Goal: Task Accomplishment & Management: Use online tool/utility

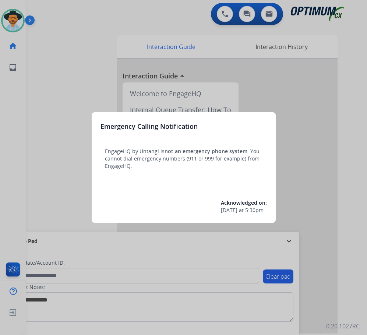
click at [63, 83] on div at bounding box center [183, 167] width 367 height 335
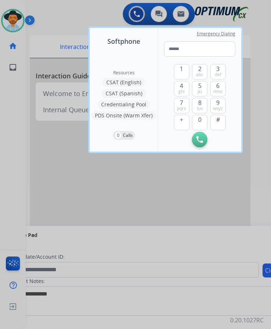
click at [198, 240] on div at bounding box center [135, 164] width 271 height 329
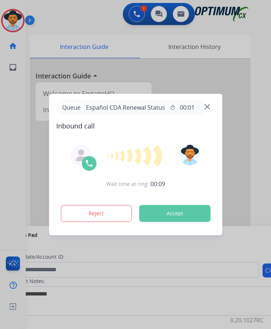
click at [77, 15] on div at bounding box center [135, 164] width 271 height 329
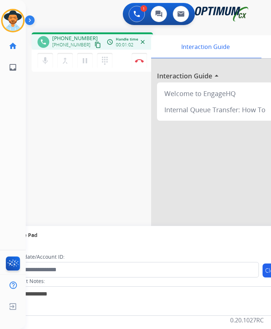
click at [81, 39] on span "[PHONE_NUMBER]" at bounding box center [75, 38] width 46 height 7
copy span "14016543967"
click at [109, 134] on div "phone [PHONE_NUMBER] [PHONE_NUMBER] content_copy access_time Call metrics Queue…" at bounding box center [140, 179] width 228 height 307
click at [64, 36] on span "[PHONE_NUMBER]" at bounding box center [75, 38] width 46 height 7
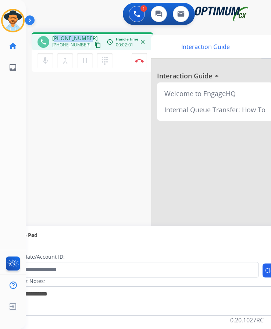
click at [64, 36] on span "[PHONE_NUMBER]" at bounding box center [75, 38] width 46 height 7
copy span "14016543967"
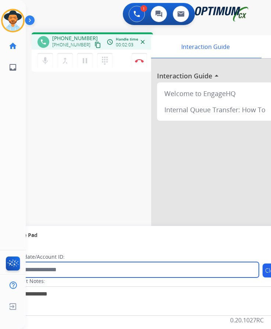
click at [94, 271] on input "text" at bounding box center [134, 269] width 249 height 15
paste input "**********"
type input "**********"
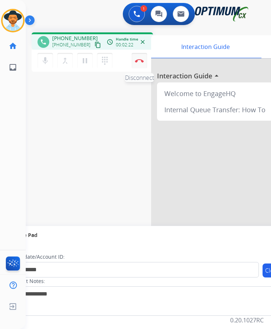
click at [138, 63] on button "Disconnect" at bounding box center [139, 60] width 15 height 15
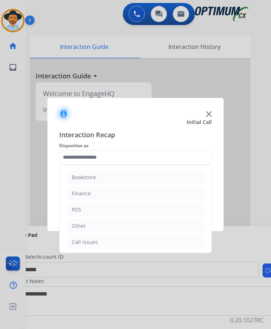
click at [139, 154] on input "text" at bounding box center [135, 157] width 153 height 15
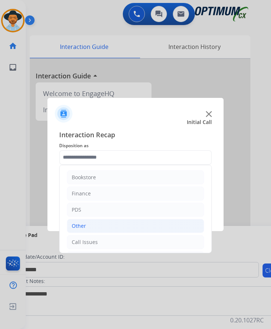
scroll to position [50, 0]
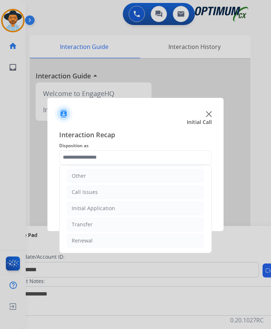
click at [96, 248] on ul "Bookstore Finance PDS Other Call Issues Initial Application Transfer Renewal" at bounding box center [136, 184] width 152 height 138
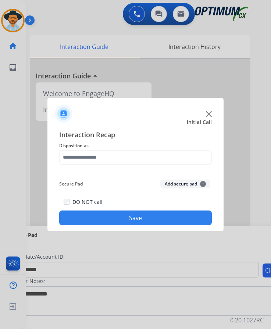
scroll to position [6, 0]
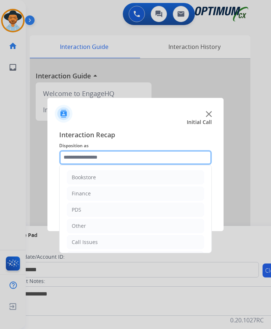
click at [118, 150] on input "text" at bounding box center [135, 157] width 153 height 15
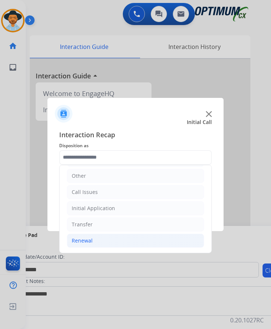
click at [93, 238] on li "Renewal" at bounding box center [135, 241] width 137 height 14
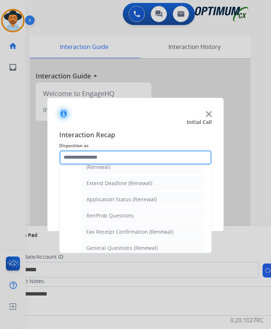
scroll to position [184, 0]
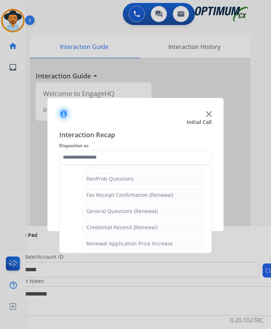
click at [109, 208] on div "General Questions (Renewal)" at bounding box center [121, 210] width 71 height 7
type input "**********"
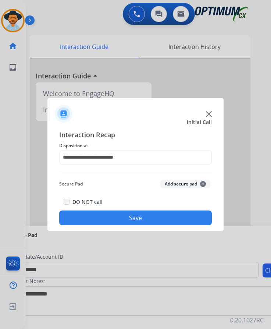
click at [98, 214] on button "Save" at bounding box center [135, 217] width 153 height 15
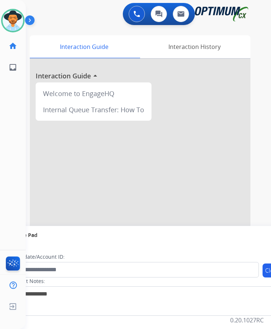
click at [4, 112] on div "Luis Available Edit Avatar Agent: Luis Routing Profile: OCX Training home Home …" at bounding box center [13, 164] width 26 height 329
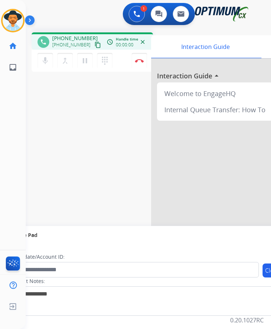
click at [120, 115] on div "phone +14409902614 +14409902614 content_copy access_time Call metrics Queue 00:…" at bounding box center [140, 179] width 228 height 307
click at [64, 39] on span "+14409902614" at bounding box center [75, 38] width 46 height 7
copy span "14409902614"
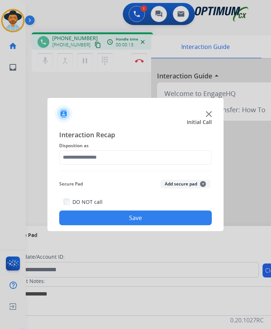
click at [207, 114] on img at bounding box center [209, 114] width 6 height 6
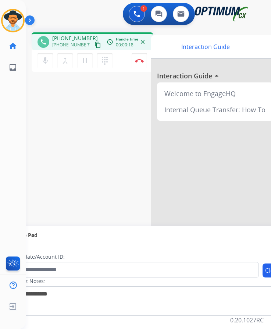
click at [71, 38] on span "+19784018993" at bounding box center [75, 38] width 46 height 7
copy span "19784018993"
click at [70, 38] on span "+19784018993" at bounding box center [75, 38] width 46 height 7
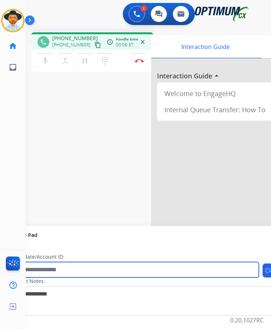
click at [93, 272] on input "text" at bounding box center [134, 269] width 249 height 15
paste input "**********"
type input "**********"
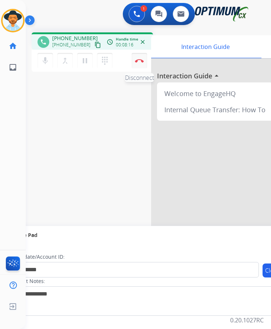
click at [141, 61] on img at bounding box center [139, 61] width 9 height 4
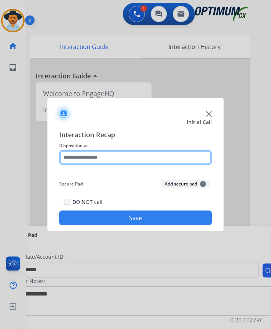
click at [124, 157] on input "text" at bounding box center [135, 157] width 153 height 15
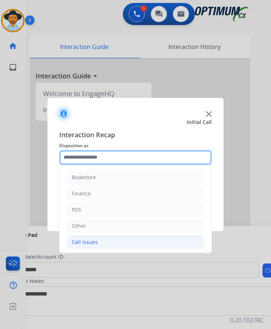
scroll to position [50, 0]
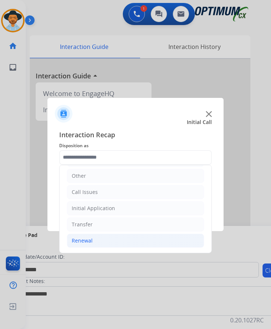
click at [103, 242] on li "Renewal" at bounding box center [135, 241] width 137 height 14
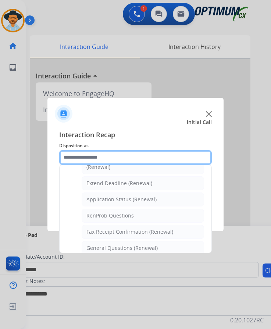
scroll to position [221, 0]
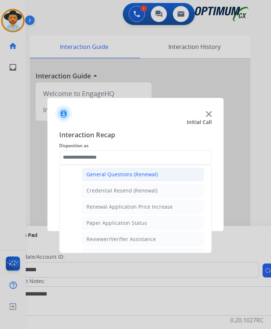
click at [140, 174] on div "General Questions (Renewal)" at bounding box center [121, 174] width 71 height 7
type input "**********"
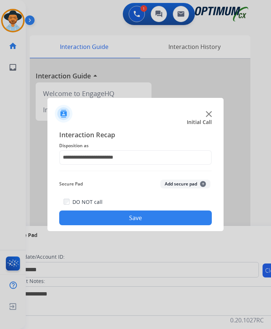
click at [114, 215] on button "Save" at bounding box center [135, 217] width 153 height 15
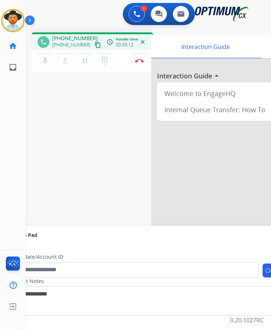
click at [77, 37] on span "+12694635610" at bounding box center [75, 38] width 46 height 7
copy span "12694635610"
click at [145, 60] on button "Disconnect" at bounding box center [139, 60] width 15 height 15
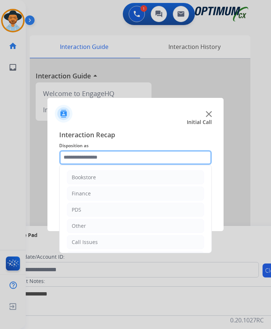
click at [117, 160] on input "text" at bounding box center [135, 157] width 153 height 15
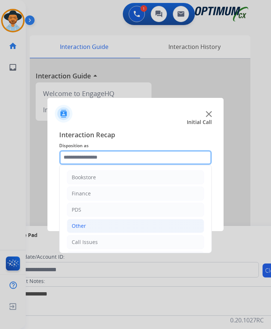
scroll to position [50, 0]
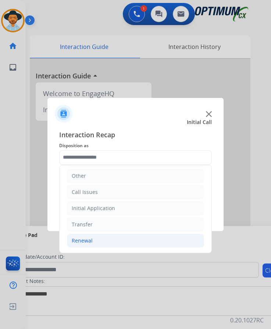
click at [94, 235] on li "Renewal" at bounding box center [135, 241] width 137 height 14
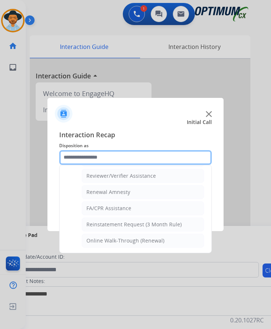
scroll to position [210, 0]
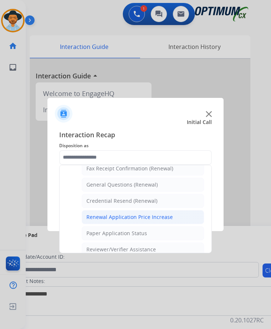
click at [125, 181] on div "General Questions (Renewal)" at bounding box center [121, 184] width 71 height 7
type input "**********"
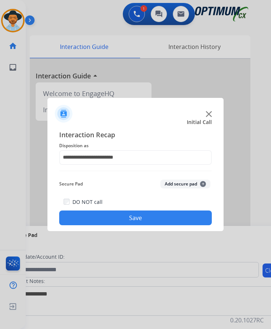
click at [116, 216] on button "Save" at bounding box center [135, 217] width 153 height 15
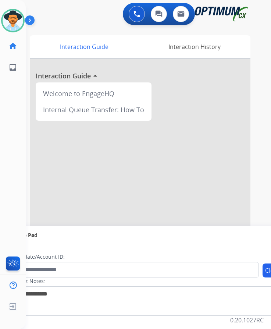
click at [3, 100] on div "Luis Available Edit Avatar Agent: Luis Routing Profile: OCX Training home Home …" at bounding box center [13, 164] width 26 height 329
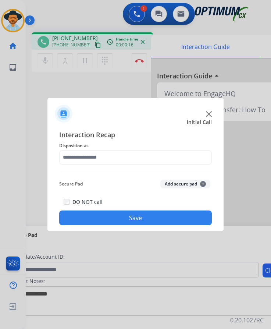
click at [211, 115] on img at bounding box center [209, 114] width 6 height 6
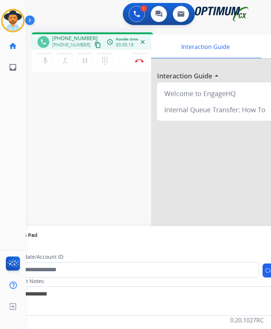
click at [70, 38] on span "+17812687391" at bounding box center [75, 38] width 46 height 7
copy span "17812687391"
click at [141, 60] on img at bounding box center [139, 61] width 9 height 4
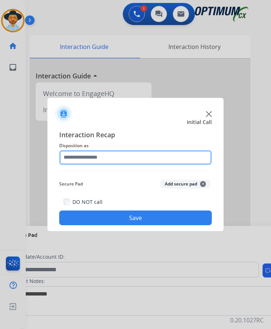
click at [96, 160] on input "text" at bounding box center [135, 157] width 153 height 15
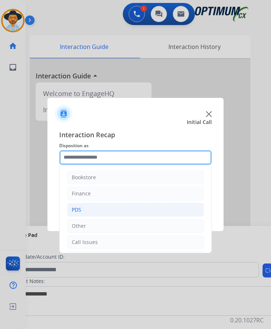
scroll to position [50, 0]
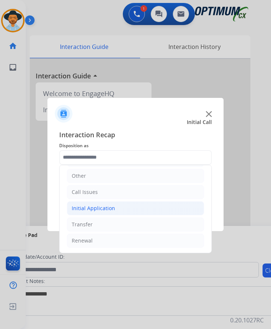
click at [88, 207] on div "Initial Application" at bounding box center [93, 208] width 43 height 7
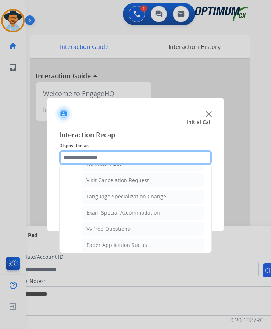
scroll to position [418, 0]
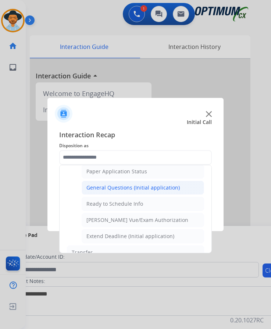
click at [129, 189] on div "General Questions (Initial application)" at bounding box center [132, 187] width 93 height 7
type input "**********"
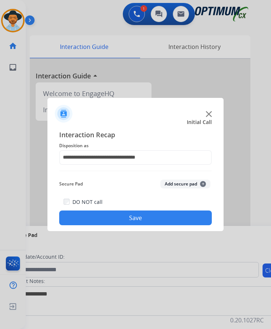
click at [106, 212] on button "Save" at bounding box center [135, 217] width 153 height 15
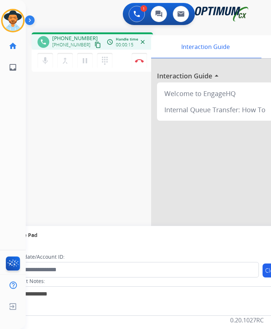
click at [67, 39] on span "+18135738495" at bounding box center [75, 38] width 46 height 7
copy span "18135738495"
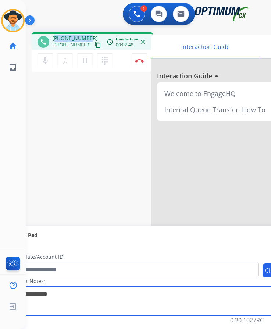
click at [89, 292] on textarea at bounding box center [151, 300] width 284 height 29
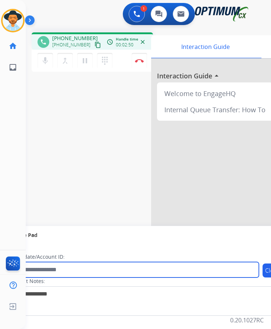
click at [116, 268] on input "text" at bounding box center [134, 269] width 249 height 15
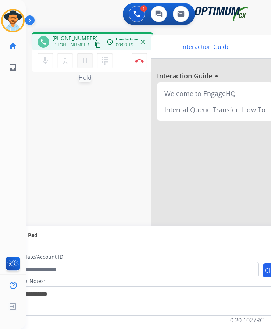
click at [82, 65] on mat-icon "pause" at bounding box center [85, 60] width 9 height 9
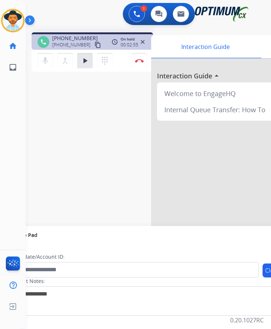
drag, startPoint x: 98, startPoint y: 17, endPoint x: 87, endPoint y: 33, distance: 19.4
click at [98, 17] on div "1 Voice Interactions 0 Chat Interactions 0 Email Interactions" at bounding box center [143, 15] width 222 height 24
click at [86, 64] on mat-icon "play_arrow" at bounding box center [85, 60] width 9 height 9
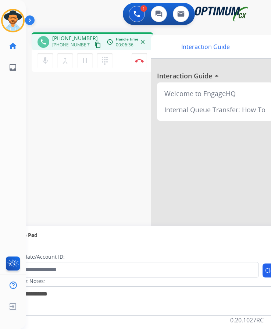
click at [78, 37] on span "+18135738495" at bounding box center [75, 38] width 46 height 7
copy span "18135738495"
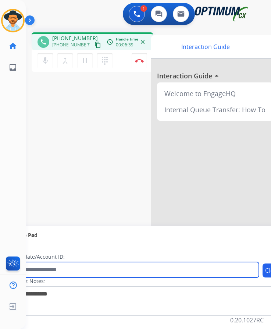
click at [96, 270] on input "text" at bounding box center [134, 269] width 249 height 15
paste input "**********"
type input "**********"
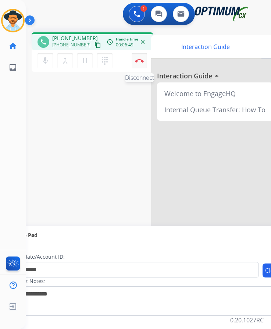
click at [136, 58] on button "Disconnect" at bounding box center [139, 60] width 15 height 15
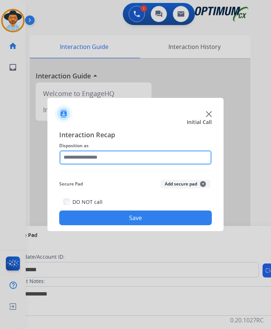
click at [148, 158] on input "text" at bounding box center [135, 157] width 153 height 15
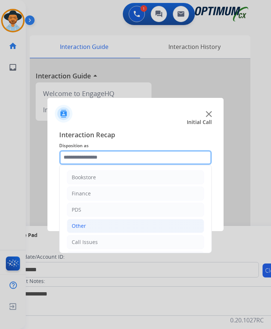
scroll to position [50, 0]
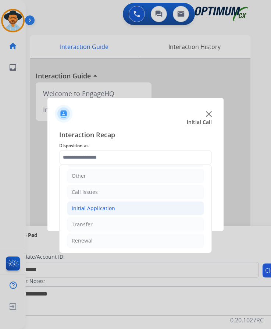
click at [128, 213] on li "Initial Application" at bounding box center [135, 208] width 137 height 14
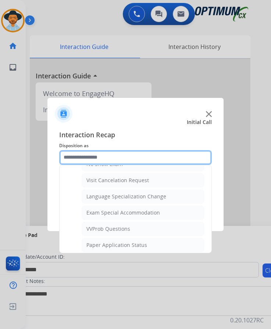
scroll to position [381, 0]
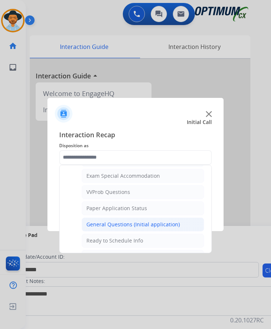
click at [128, 222] on div "General Questions (Initial application)" at bounding box center [132, 224] width 93 height 7
type input "**********"
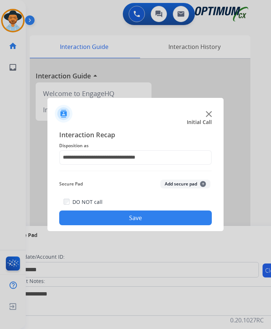
click at [129, 214] on button "Save" at bounding box center [135, 217] width 153 height 15
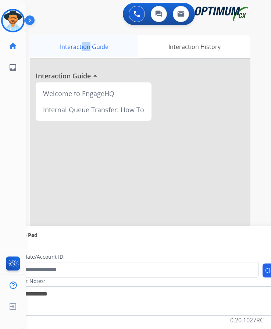
drag, startPoint x: 85, startPoint y: 40, endPoint x: 105, endPoint y: 40, distance: 20.2
click at [104, 40] on div "Interaction Guide" at bounding box center [84, 46] width 109 height 23
click at [84, 21] on div "0 Voice Interactions 0 Chat Interactions 0 Email Interactions" at bounding box center [143, 15] width 222 height 24
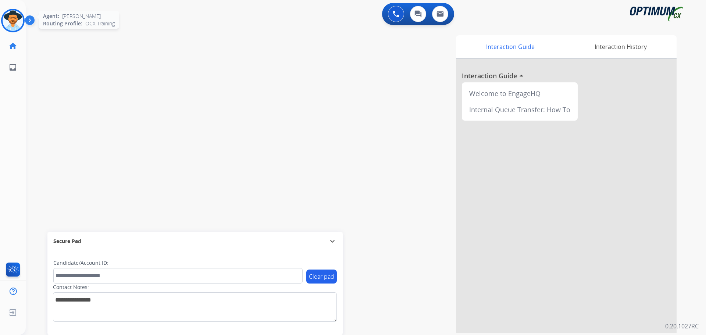
click at [16, 24] on img at bounding box center [13, 20] width 21 height 21
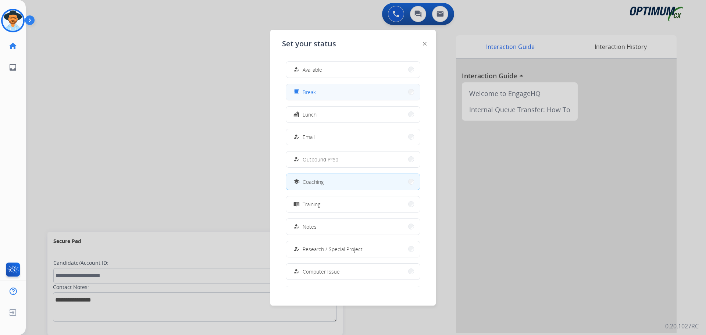
click at [277, 93] on span "Break" at bounding box center [309, 92] width 13 height 8
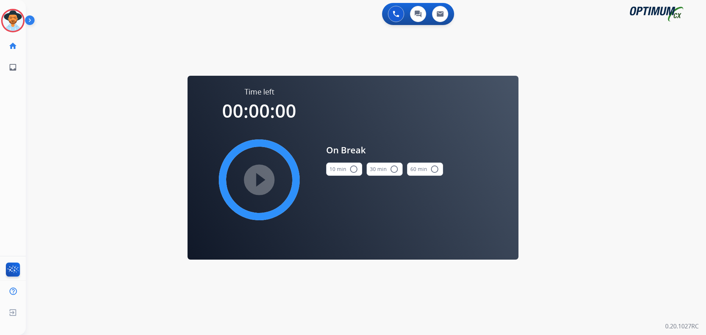
click at [277, 173] on mat-icon "radio_button_unchecked" at bounding box center [353, 169] width 9 height 9
click at [263, 184] on mat-icon "play_circle_filled" at bounding box center [259, 179] width 9 height 9
click at [13, 17] on icon at bounding box center [13, 21] width 24 height 24
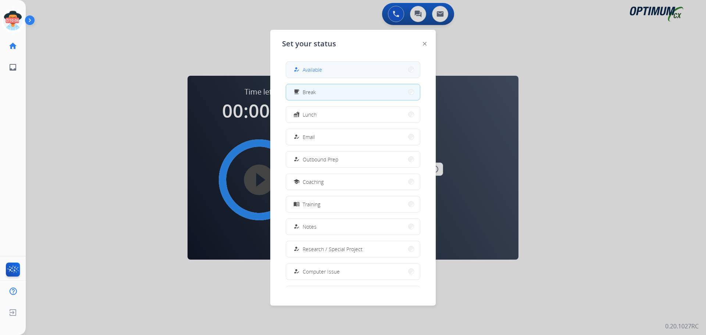
click at [277, 71] on button "how_to_reg Available" at bounding box center [353, 70] width 134 height 16
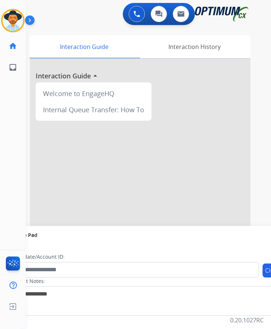
click at [62, 8] on div "0 Voice Interactions 0 Chat Interactions 0 Email Interactions" at bounding box center [143, 15] width 222 height 24
click at [17, 23] on img at bounding box center [13, 20] width 21 height 21
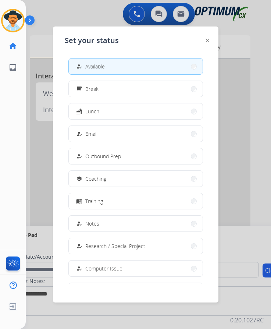
click at [79, 15] on div at bounding box center [135, 164] width 271 height 329
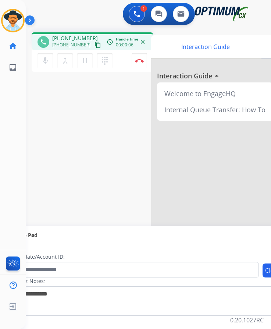
click at [68, 39] on span "+15133139070" at bounding box center [75, 38] width 46 height 7
copy span "15133139070"
click at [77, 40] on span "+15133139070" at bounding box center [75, 38] width 46 height 7
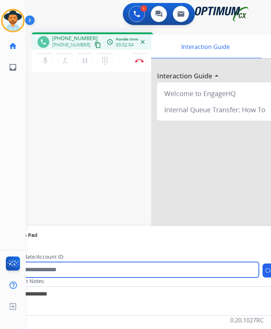
click at [100, 273] on input "text" at bounding box center [134, 269] width 249 height 15
paste input "**********"
type input "**********"
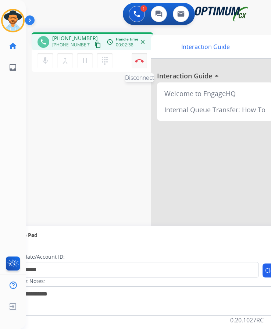
click at [137, 62] on img at bounding box center [139, 61] width 9 height 4
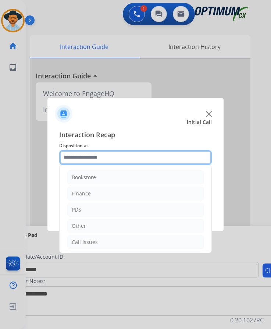
click at [123, 160] on input "text" at bounding box center [135, 157] width 153 height 15
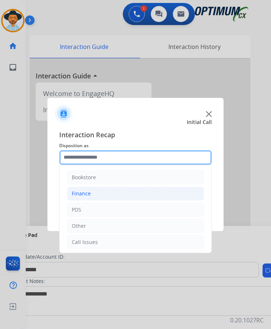
scroll to position [50, 0]
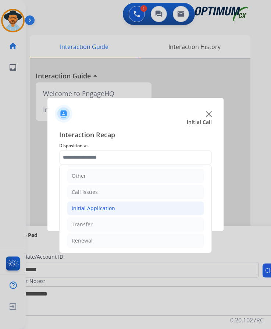
click at [110, 210] on div "Initial Application" at bounding box center [93, 208] width 43 height 7
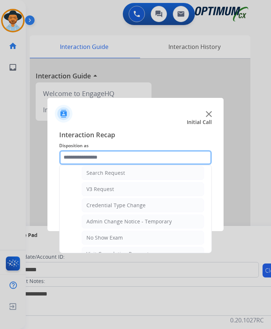
scroll to position [381, 0]
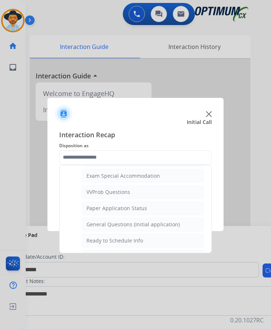
click at [128, 226] on div "General Questions (Initial application)" at bounding box center [132, 224] width 93 height 7
type input "**********"
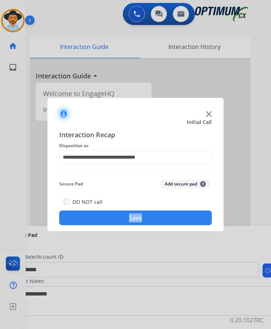
click at [128, 226] on div "**********" at bounding box center [135, 178] width 176 height 108
click at [167, 220] on button "Save" at bounding box center [135, 217] width 153 height 15
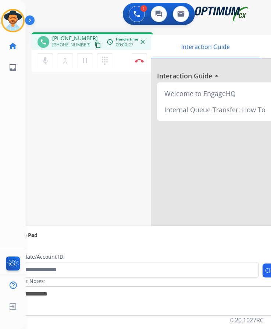
click at [107, 19] on div "1 Voice Interactions 0 Chat Interactions 0 Email Interactions" at bounding box center [143, 15] width 222 height 24
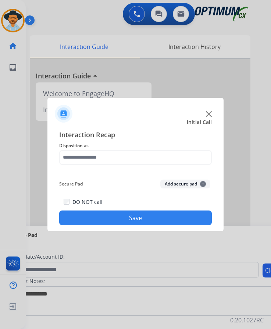
click at [68, 28] on div at bounding box center [135, 164] width 271 height 329
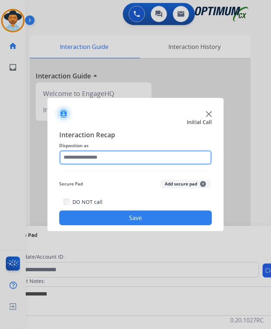
click at [110, 157] on input "text" at bounding box center [135, 157] width 153 height 15
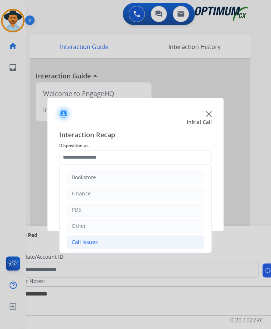
click at [112, 247] on li "Call Issues" at bounding box center [135, 242] width 137 height 14
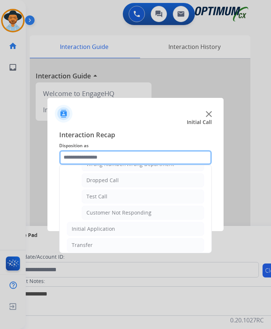
scroll to position [131, 0]
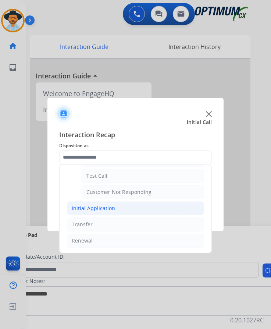
click at [125, 206] on li "Initial Application" at bounding box center [135, 208] width 137 height 14
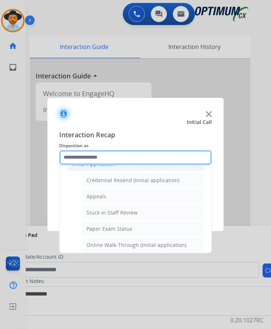
scroll to position [0, 0]
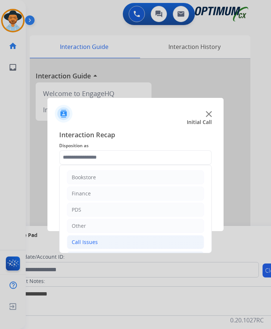
click at [96, 243] on div "Call Issues" at bounding box center [85, 241] width 26 height 7
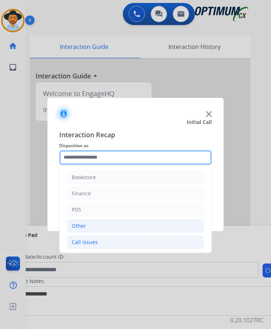
scroll to position [37, 0]
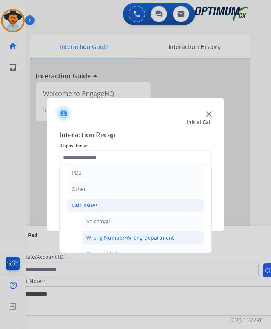
click at [124, 236] on div "Wrong Number/Wrong Department" at bounding box center [130, 237] width 88 height 7
type input "**********"
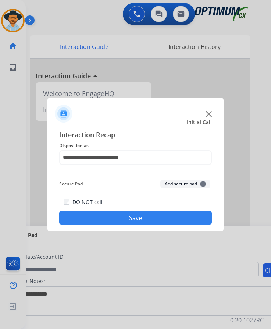
click at [134, 221] on button "Save" at bounding box center [135, 217] width 153 height 15
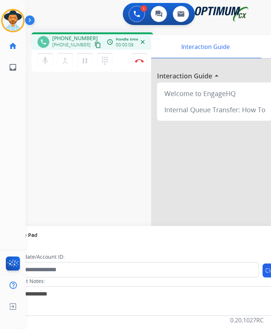
click at [78, 39] on span "+14128100092" at bounding box center [75, 38] width 46 height 7
copy span "14128100092"
click at [72, 37] on span "+14128100092" at bounding box center [75, 38] width 46 height 7
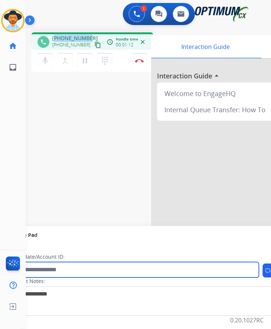
click at [75, 271] on input "text" at bounding box center [134, 269] width 249 height 15
paste input "**********"
type input "**********"
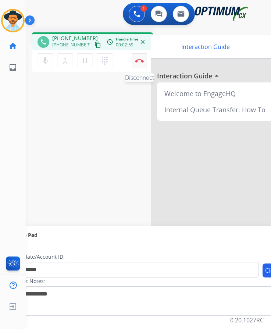
click at [139, 62] on img at bounding box center [139, 61] width 9 height 4
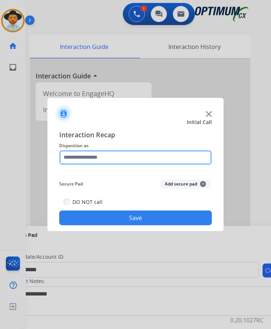
click at [130, 154] on input "text" at bounding box center [135, 157] width 153 height 15
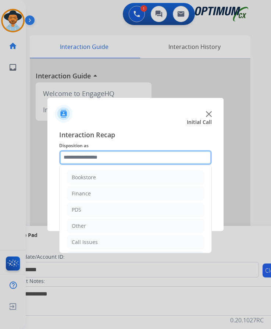
scroll to position [50, 0]
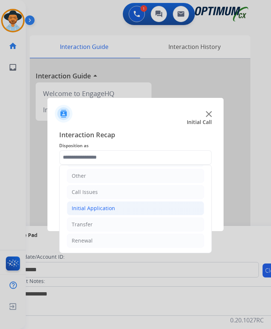
click at [121, 206] on li "Initial Application" at bounding box center [135, 208] width 137 height 14
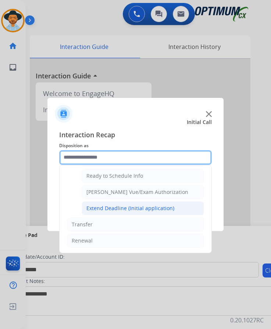
scroll to position [372, 0]
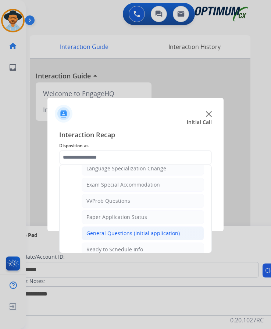
click at [138, 234] on div "General Questions (Initial application)" at bounding box center [132, 233] width 93 height 7
type input "**********"
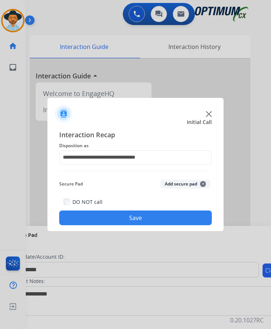
click at [127, 221] on button "Save" at bounding box center [135, 217] width 153 height 15
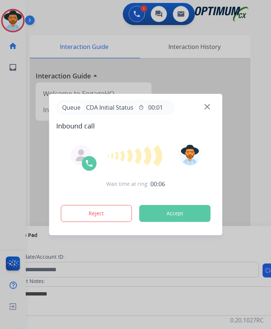
click at [69, 14] on div at bounding box center [135, 164] width 271 height 329
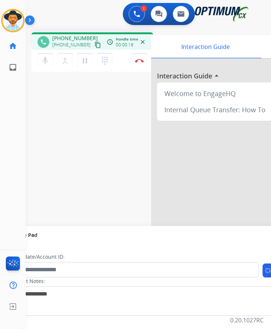
click at [81, 38] on span "+12024603661" at bounding box center [75, 38] width 46 height 7
copy span "12024603661"
click at [74, 38] on span "+12024603661" at bounding box center [75, 38] width 46 height 7
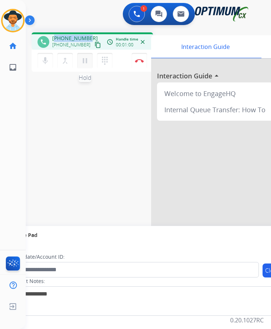
click at [85, 62] on mat-icon "pause" at bounding box center [85, 60] width 9 height 9
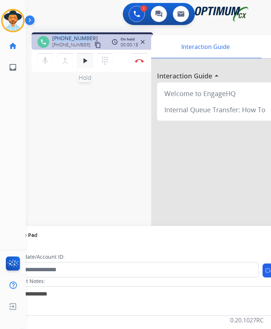
click at [83, 61] on mat-icon "play_arrow" at bounding box center [85, 60] width 9 height 9
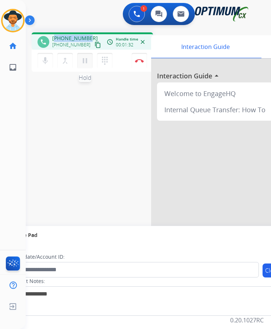
click at [89, 64] on mat-icon "pause" at bounding box center [85, 60] width 9 height 9
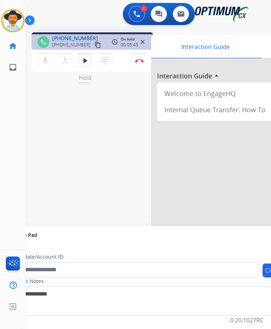
click at [81, 61] on mat-icon "play_arrow" at bounding box center [85, 60] width 9 height 9
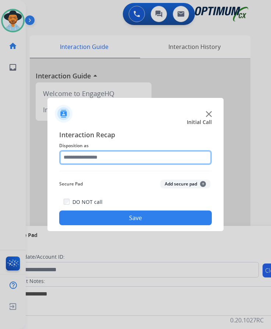
click at [118, 155] on input "text" at bounding box center [135, 157] width 153 height 15
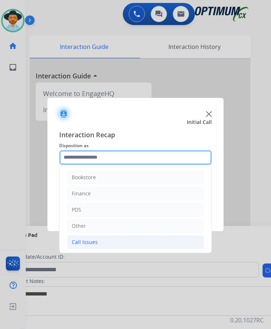
scroll to position [50, 0]
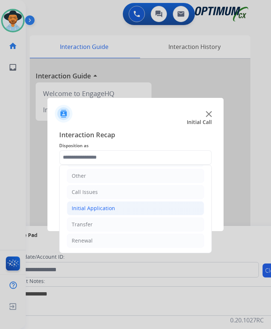
click at [101, 209] on div "Initial Application" at bounding box center [93, 208] width 43 height 7
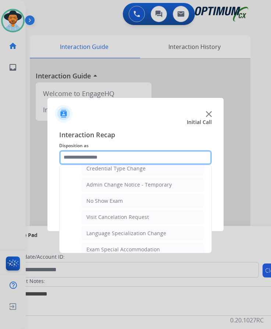
scroll to position [381, 0]
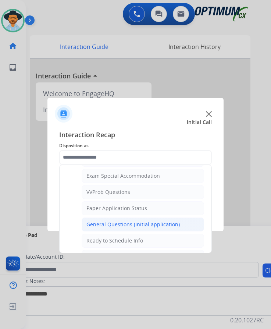
click at [142, 224] on div "General Questions (Initial application)" at bounding box center [132, 224] width 93 height 7
type input "**********"
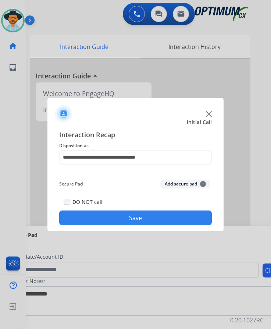
click at [166, 216] on button "Save" at bounding box center [135, 217] width 153 height 15
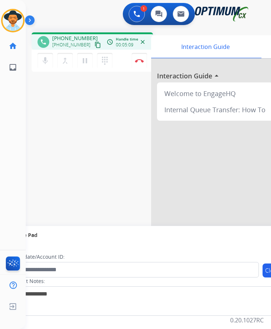
click at [70, 19] on div "1 Voice Interactions 0 Chat Interactions 0 Email Interactions" at bounding box center [143, 15] width 222 height 24
click at [139, 63] on button "Disconnect" at bounding box center [139, 60] width 15 height 15
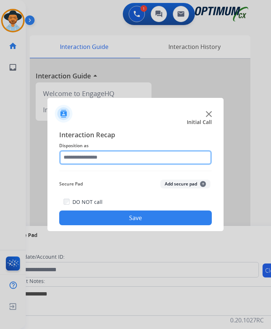
click at [142, 157] on input "text" at bounding box center [135, 157] width 153 height 15
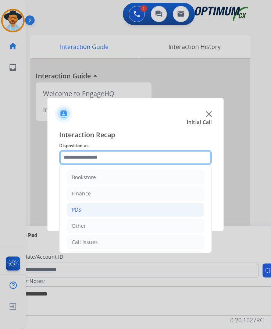
scroll to position [50, 0]
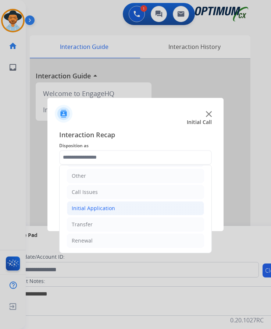
click at [118, 210] on li "Initial Application" at bounding box center [135, 208] width 137 height 14
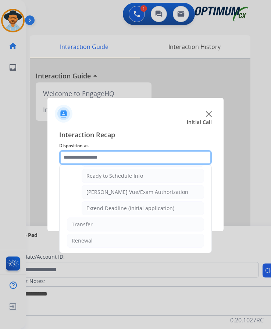
scroll to position [409, 0]
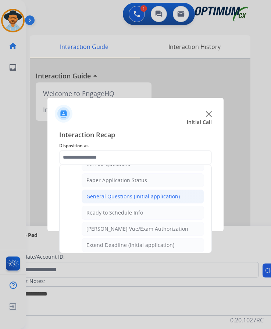
click at [127, 198] on div "General Questions (Initial application)" at bounding box center [132, 196] width 93 height 7
type input "**********"
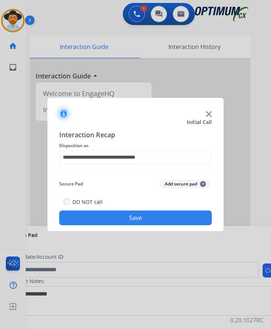
click at [109, 213] on button "Save" at bounding box center [135, 217] width 153 height 15
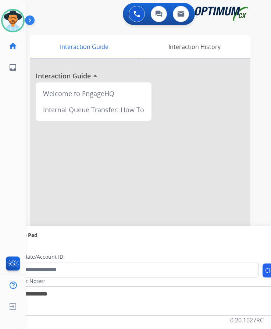
click at [84, 28] on div "swap_horiz Break voice bridge close_fullscreen Connect 3-Way Call merge_type Se…" at bounding box center [140, 179] width 228 height 307
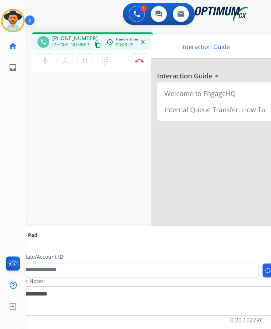
click at [65, 39] on span "[PHONE_NUMBER]" at bounding box center [75, 38] width 46 height 7
copy span "19542709232"
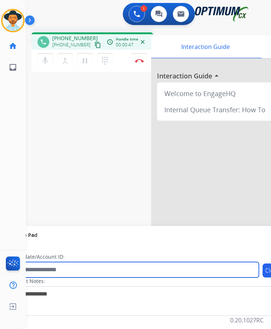
drag, startPoint x: 113, startPoint y: 270, endPoint x: 161, endPoint y: 269, distance: 47.8
click at [113, 270] on input "text" at bounding box center [134, 269] width 249 height 15
drag, startPoint x: 188, startPoint y: 268, endPoint x: -2, endPoint y: 260, distance: 190.4
click at [0, 260] on html "Outbound call Quit Outbound call Quit Schedule interaction + Add to my list Cus…" at bounding box center [135, 164] width 271 height 329
type input "**********"
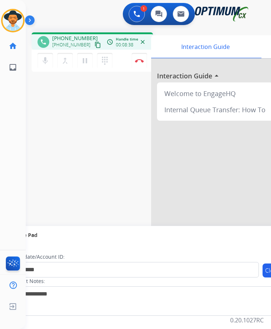
click at [61, 111] on div "**********" at bounding box center [140, 179] width 228 height 307
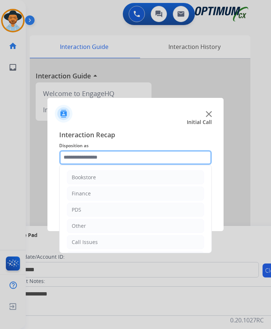
click at [104, 159] on input "text" at bounding box center [135, 157] width 153 height 15
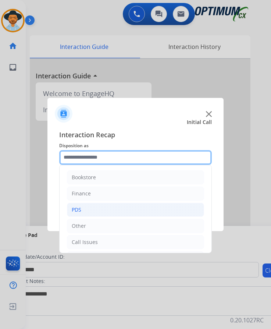
scroll to position [50, 0]
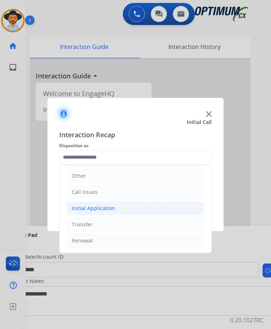
click at [107, 209] on div "Initial Application" at bounding box center [93, 208] width 43 height 7
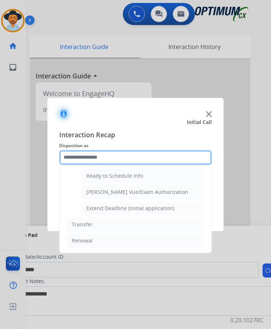
scroll to position [372, 0]
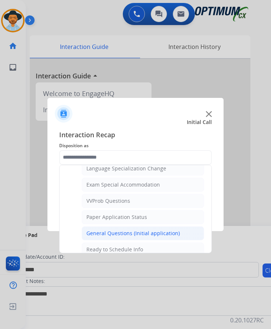
click at [151, 236] on div "General Questions (Initial application)" at bounding box center [132, 233] width 93 height 7
type input "**********"
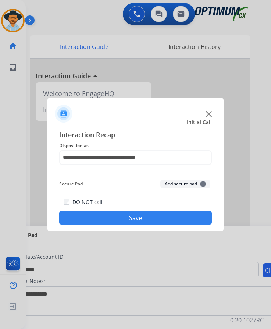
click at [136, 216] on button "Save" at bounding box center [135, 217] width 153 height 15
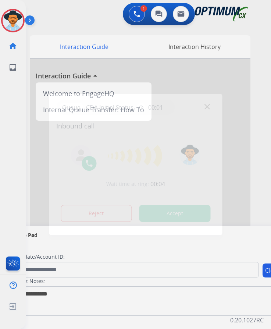
click at [103, 27] on div at bounding box center [135, 164] width 271 height 329
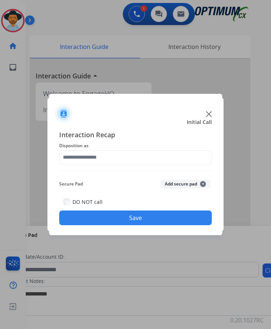
click at [82, 9] on div at bounding box center [135, 164] width 271 height 329
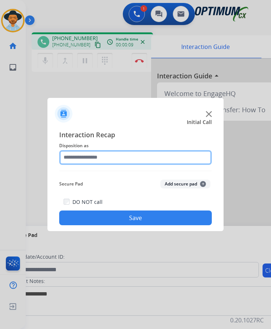
click at [110, 162] on input "text" at bounding box center [135, 157] width 153 height 15
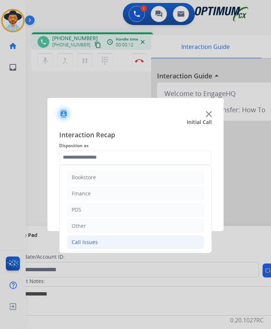
click at [98, 244] on li "Call Issues" at bounding box center [135, 242] width 137 height 14
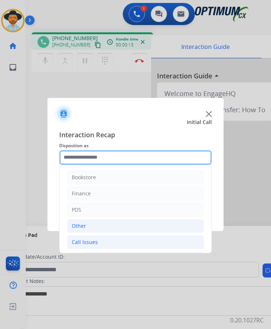
scroll to position [74, 0]
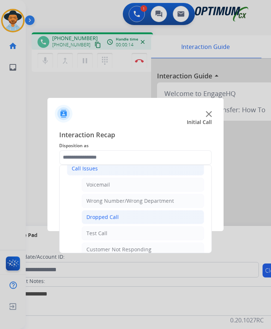
click at [124, 210] on li "Dropped Call" at bounding box center [143, 217] width 123 height 14
type input "**********"
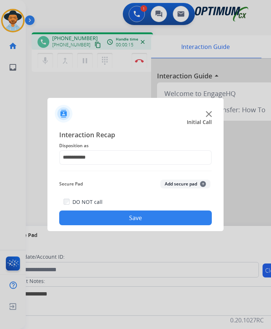
click at [169, 214] on button "Save" at bounding box center [135, 217] width 153 height 15
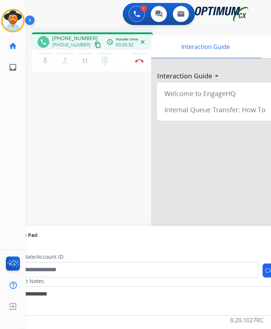
click at [79, 36] on span "[PHONE_NUMBER]" at bounding box center [75, 38] width 46 height 7
copy span "17742434562"
click at [64, 38] on span "[PHONE_NUMBER]" at bounding box center [75, 38] width 46 height 7
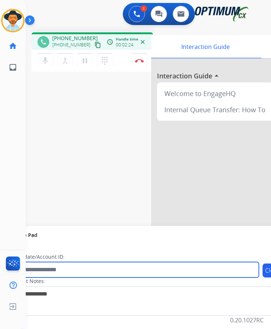
click at [80, 270] on input "text" at bounding box center [134, 269] width 249 height 15
paste input "**********"
type input "**********"
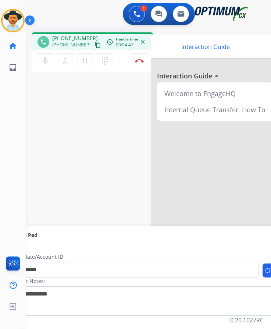
drag, startPoint x: 50, startPoint y: 111, endPoint x: 67, endPoint y: 99, distance: 21.0
click at [50, 111] on div "**********" at bounding box center [140, 179] width 228 height 307
click at [138, 61] on img at bounding box center [139, 61] width 9 height 4
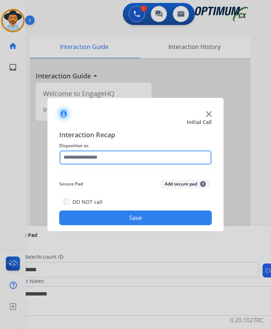
click at [110, 153] on input "text" at bounding box center [135, 157] width 153 height 15
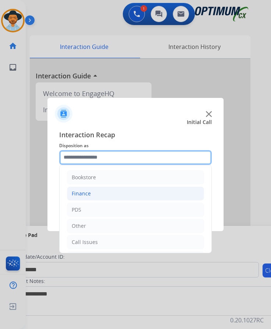
scroll to position [50, 0]
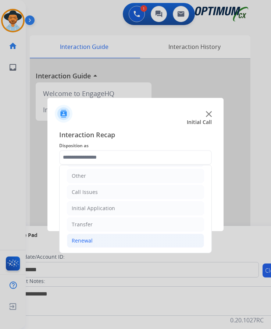
click at [102, 239] on li "Renewal" at bounding box center [135, 241] width 137 height 14
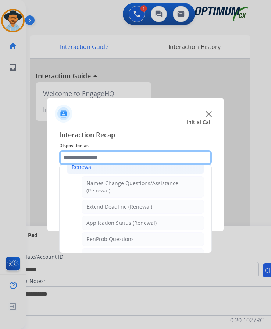
scroll to position [160, 0]
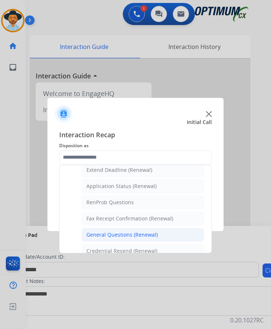
click at [121, 234] on div "General Questions (Renewal)" at bounding box center [121, 234] width 71 height 7
type input "**********"
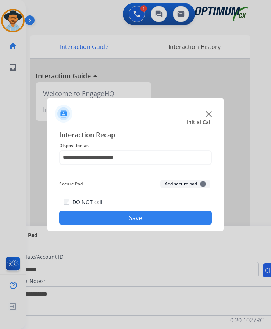
click at [125, 212] on button "Save" at bounding box center [135, 217] width 153 height 15
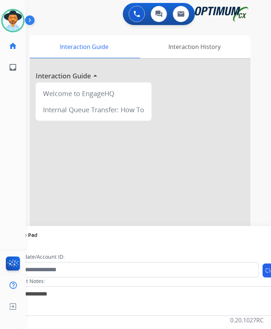
scroll to position [6, 0]
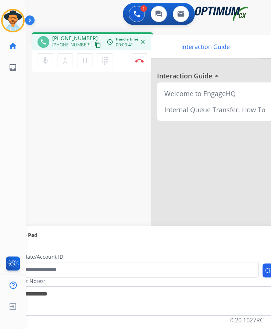
click at [81, 35] on span "+18325492989" at bounding box center [75, 38] width 46 height 7
copy span "18325492989"
click at [87, 147] on div "phone +18325492989 +18325492989 content_copy access_time Call metrics Queue 00:…" at bounding box center [140, 179] width 228 height 307
click at [141, 59] on img at bounding box center [139, 61] width 9 height 4
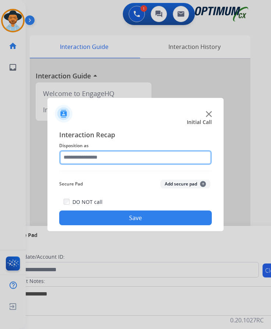
click at [128, 150] on input "text" at bounding box center [135, 157] width 153 height 15
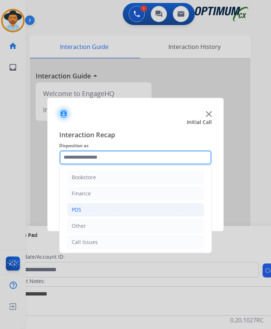
scroll to position [50, 0]
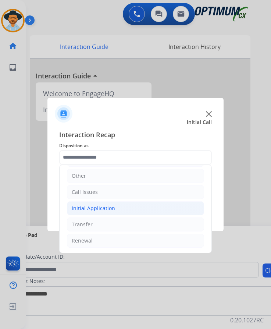
click at [114, 203] on li "Initial Application" at bounding box center [135, 208] width 137 height 14
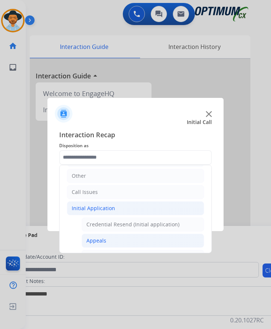
click at [99, 237] on div "Appeals" at bounding box center [96, 240] width 20 height 7
type input "*******"
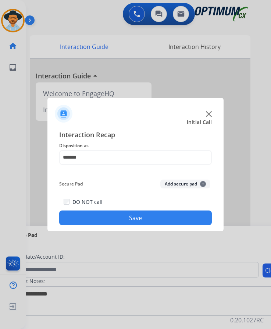
click at [117, 212] on button "Save" at bounding box center [135, 217] width 153 height 15
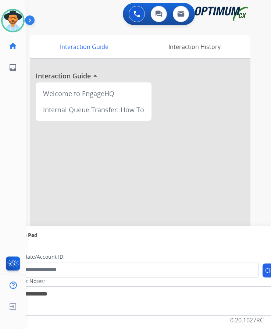
click at [2, 82] on div "Luis Available Edit Avatar Agent: Luis Routing Profile: OCX Training home Home …" at bounding box center [13, 164] width 26 height 329
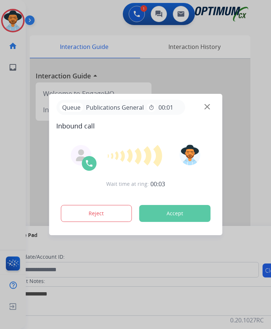
click at [60, 16] on div at bounding box center [135, 164] width 271 height 329
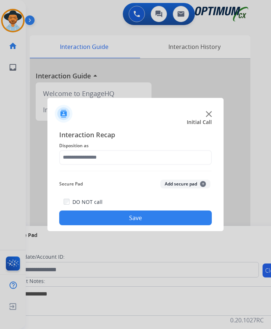
click at [207, 114] on img at bounding box center [209, 114] width 6 height 6
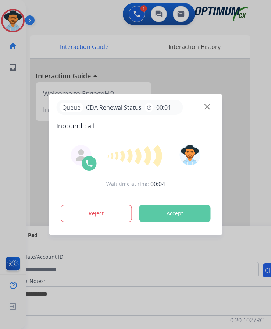
click at [84, 22] on div at bounding box center [135, 164] width 271 height 329
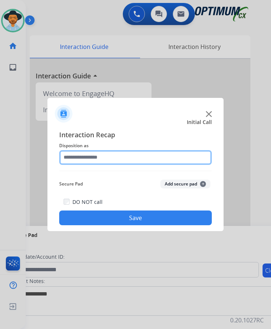
click at [88, 157] on input "text" at bounding box center [135, 157] width 153 height 15
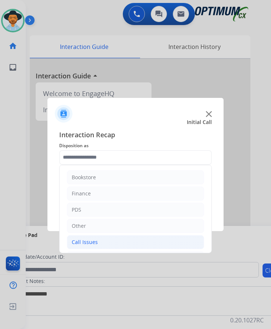
click at [92, 241] on div "Call Issues" at bounding box center [85, 241] width 26 height 7
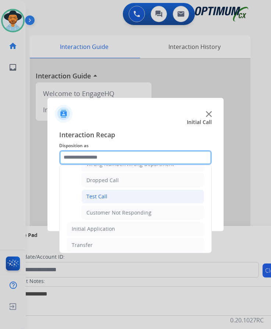
scroll to position [74, 0]
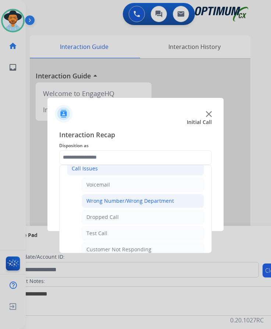
click at [106, 200] on div "Wrong Number/Wrong Department" at bounding box center [130, 200] width 88 height 7
type input "**********"
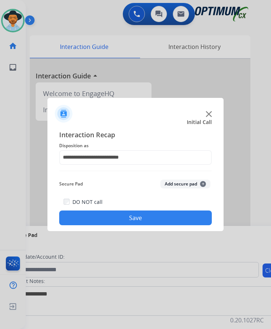
click at [94, 219] on button "Save" at bounding box center [135, 217] width 153 height 15
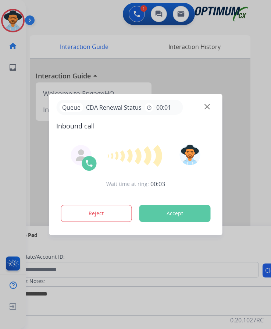
click at [186, 84] on div at bounding box center [135, 164] width 271 height 329
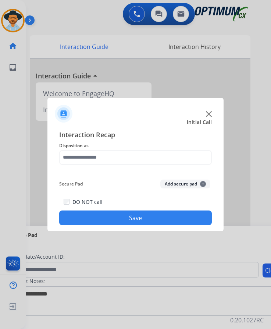
click at [207, 111] on div at bounding box center [135, 111] width 176 height 26
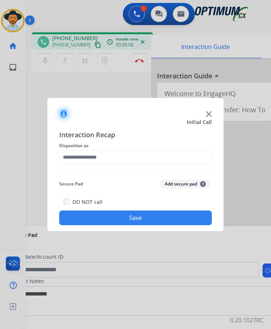
click at [207, 116] on img at bounding box center [209, 114] width 6 height 6
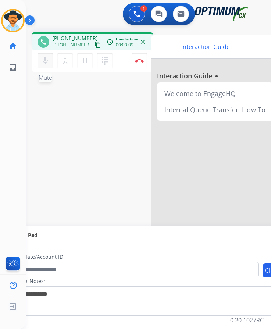
click at [46, 64] on mat-icon "mic" at bounding box center [45, 60] width 9 height 9
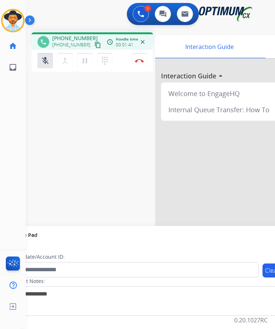
click at [71, 37] on span "[PHONE_NUMBER]" at bounding box center [75, 38] width 46 height 7
copy span "17248153209"
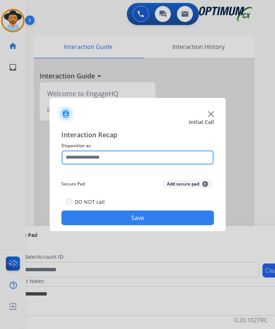
click at [171, 159] on input "text" at bounding box center [137, 157] width 153 height 15
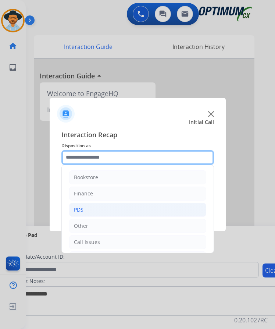
scroll to position [50, 0]
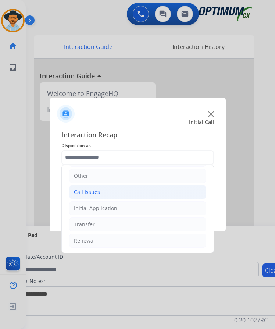
click at [119, 194] on li "Call Issues" at bounding box center [137, 192] width 137 height 14
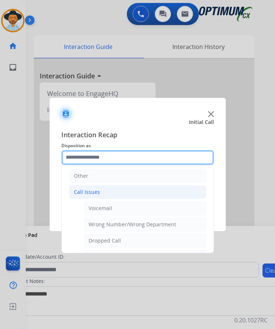
scroll to position [124, 0]
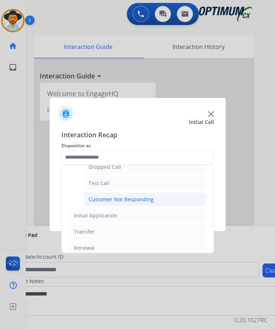
click at [140, 199] on div "Customer Not Responding" at bounding box center [121, 199] width 65 height 7
type input "**********"
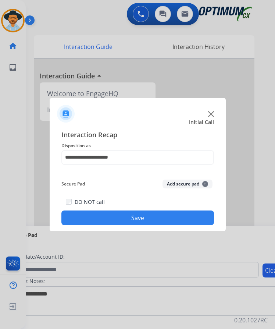
click at [122, 216] on button "Save" at bounding box center [137, 217] width 153 height 15
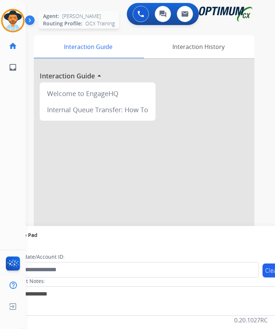
click at [17, 24] on img at bounding box center [13, 20] width 21 height 21
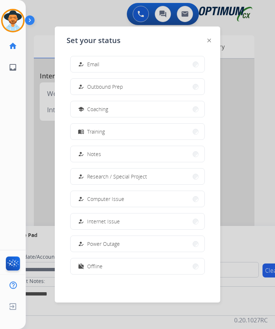
scroll to position [0, 0]
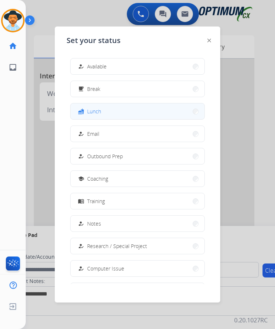
click at [92, 111] on span "Lunch" at bounding box center [94, 111] width 14 height 8
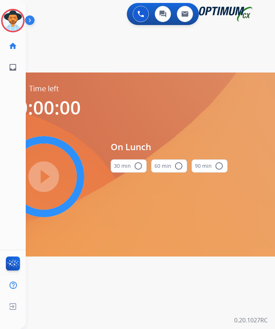
click at [139, 162] on mat-icon "radio_button_unchecked" at bounding box center [138, 165] width 9 height 9
click at [45, 179] on mat-icon "play_circle_filled" at bounding box center [43, 176] width 9 height 9
